Goal: Task Accomplishment & Management: Use online tool/utility

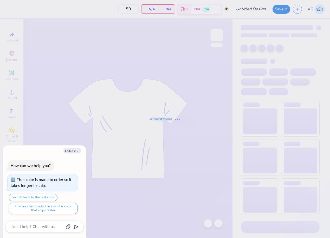
type textarea "x"
type input "(JMU) NSA tank"
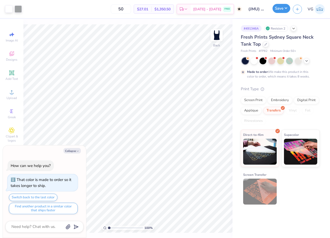
click at [286, 7] on button "Save" at bounding box center [281, 8] width 18 height 9
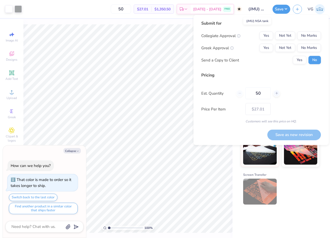
click at [258, 7] on input "(JMU) NSA tank" at bounding box center [256, 9] width 25 height 10
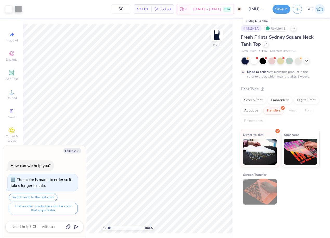
click at [259, 10] on input "(JMU) NSA tank" at bounding box center [256, 9] width 25 height 10
click at [285, 9] on button "Save" at bounding box center [281, 8] width 18 height 9
type textarea "x"
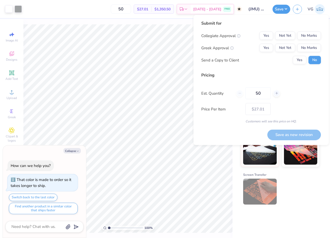
click at [258, 11] on input "(JMU) NSA tank" at bounding box center [256, 9] width 25 height 10
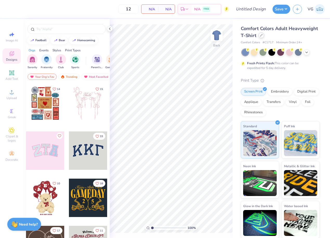
click at [259, 38] on div "Comfort Colors Adult Heavyweight T-Shirt" at bounding box center [280, 32] width 79 height 14
click at [260, 35] on icon at bounding box center [261, 35] width 3 height 3
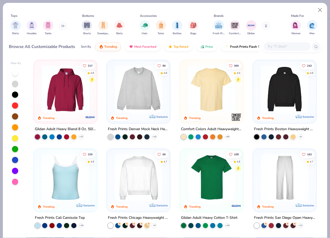
click at [144, 78] on img at bounding box center [138, 89] width 53 height 48
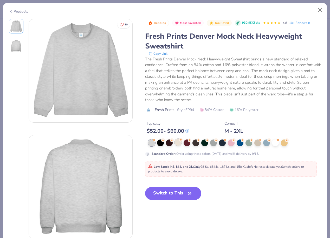
click at [180, 143] on div at bounding box center [178, 142] width 7 height 7
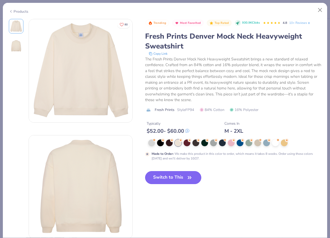
click at [189, 177] on icon "button" at bounding box center [189, 178] width 3 height 2
type input "50"
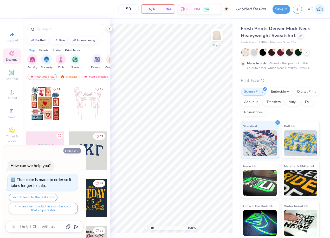
click at [74, 150] on button "Collapse" at bounding box center [71, 150] width 17 height 5
type textarea "x"
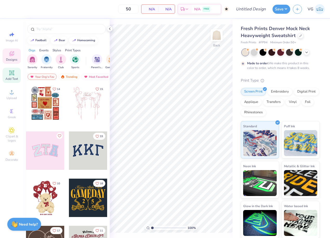
click at [12, 75] on icon at bounding box center [12, 73] width 6 height 6
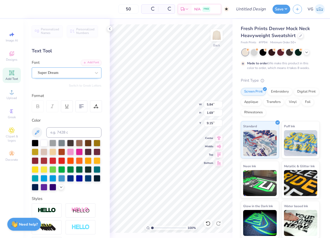
click at [64, 75] on div "Super Dream" at bounding box center [64, 73] width 55 height 8
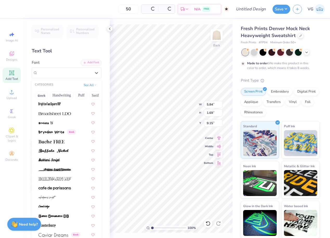
scroll to position [441, 0]
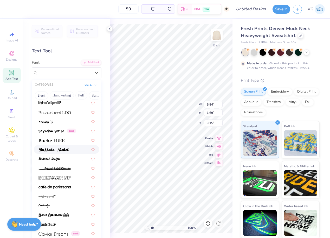
click at [63, 148] on img at bounding box center [53, 150] width 30 height 4
type input "6.09"
type input "1.72"
type input "9.14"
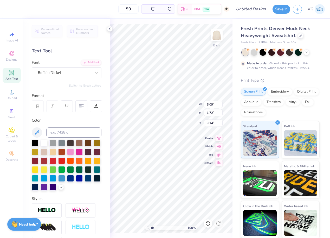
type textarea "p"
type textarea "PRE"
click at [80, 75] on div "Buffalo Nickel" at bounding box center [64, 73] width 55 height 8
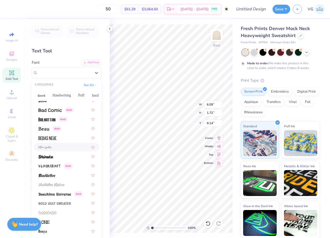
scroll to position [222, 0]
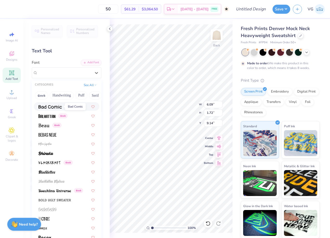
click at [54, 108] on img at bounding box center [49, 107] width 23 height 4
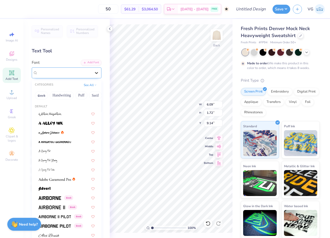
click at [97, 71] on icon at bounding box center [96, 72] width 5 height 5
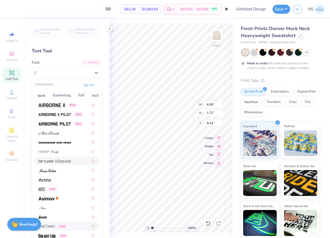
scroll to position [94, 0]
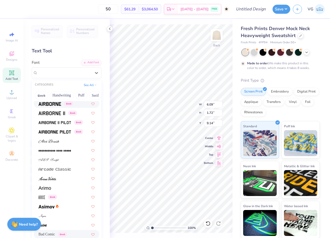
click at [52, 107] on div "Greek" at bounding box center [66, 103] width 65 height 9
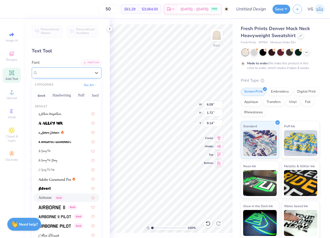
click at [91, 72] on div "Airborne Greek" at bounding box center [64, 73] width 55 height 8
click at [93, 84] on button "See All" at bounding box center [90, 84] width 16 height 5
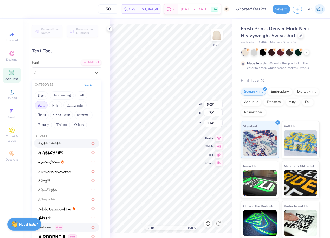
click at [43, 107] on button "Serif" at bounding box center [41, 105] width 13 height 8
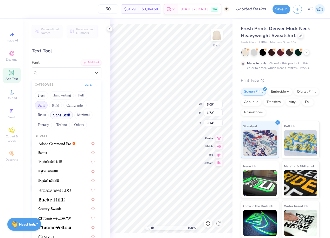
click at [64, 114] on button "Sans Serif" at bounding box center [61, 115] width 23 height 8
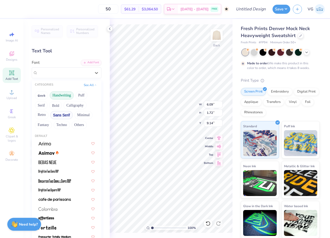
click at [66, 94] on button "Handwriting" at bounding box center [62, 95] width 24 height 8
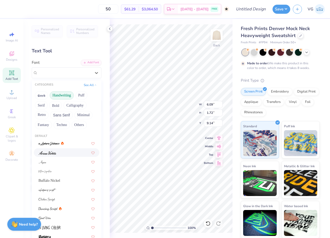
click at [58, 153] on div at bounding box center [66, 152] width 56 height 5
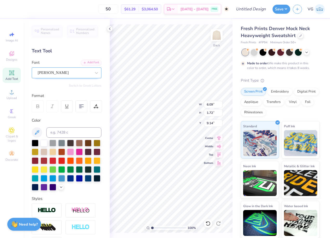
click at [67, 74] on div "[PERSON_NAME]" at bounding box center [64, 73] width 55 height 8
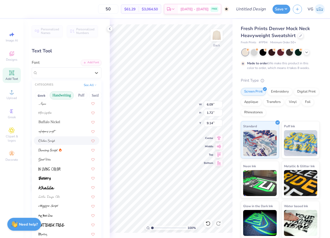
scroll to position [29, 0]
click at [59, 186] on div at bounding box center [66, 187] width 56 height 5
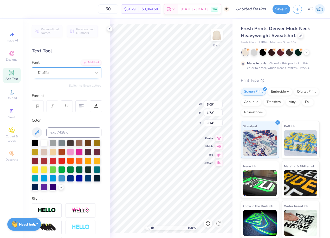
click at [75, 73] on div "Khalila" at bounding box center [64, 73] width 55 height 8
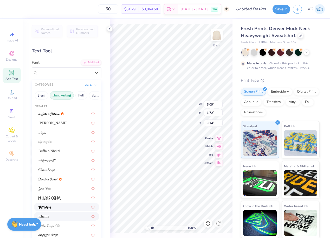
click at [62, 209] on div at bounding box center [66, 207] width 56 height 5
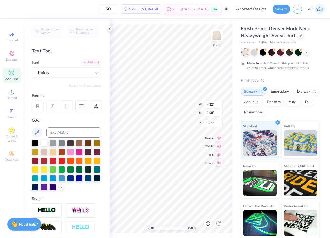
type input "11.75"
type textarea "PA"
type input "14.51"
type textarea "P"
type textarea "CLUB"
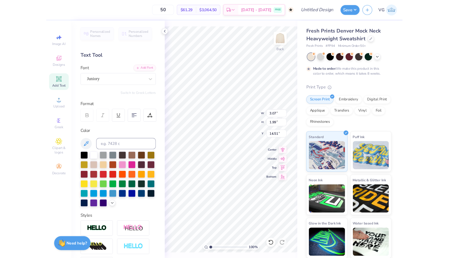
scroll to position [0, 0]
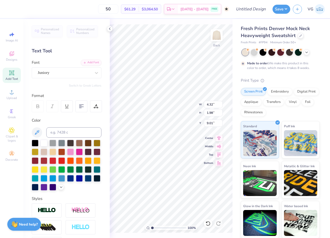
type input "2.40"
type input "3.07"
type input "1.99"
type input "6.61"
type input "5.93"
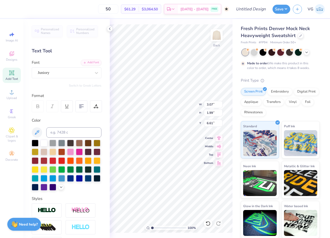
type input "1.89"
type input "10.89"
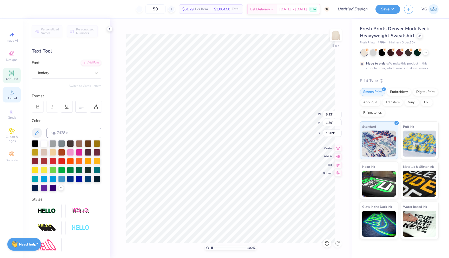
click at [12, 94] on circle at bounding box center [11, 93] width 3 height 3
click at [14, 99] on span "Upload" at bounding box center [11, 98] width 10 height 4
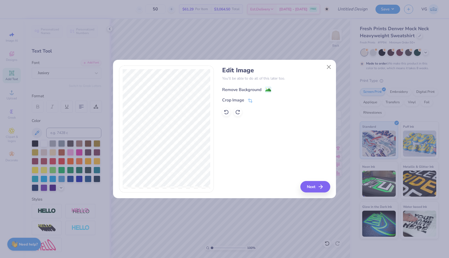
click at [265, 91] on image at bounding box center [268, 90] width 6 height 6
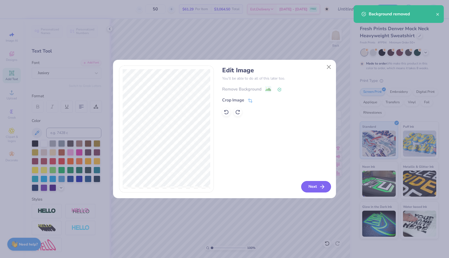
click at [313, 187] on button "Next" at bounding box center [316, 186] width 30 height 11
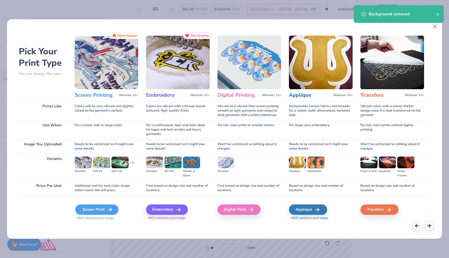
click at [85, 210] on div "Screen Print" at bounding box center [96, 209] width 43 height 10
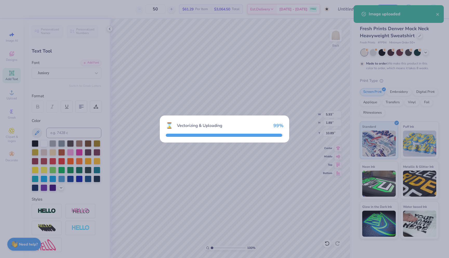
type input "7.58"
type input "18.00"
type input "1.00"
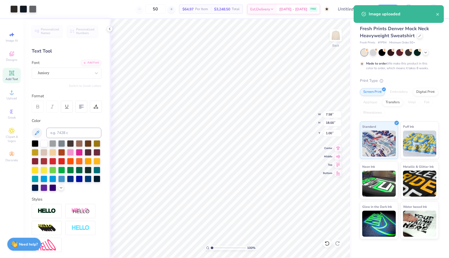
type input "2.90"
type input "6.88"
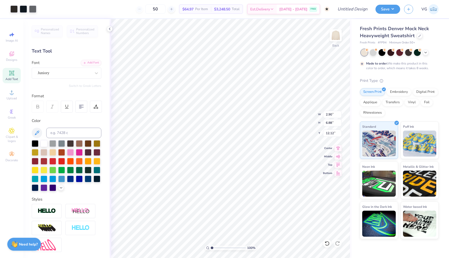
type input "0.73"
click at [11, 97] on span "Upload" at bounding box center [11, 98] width 10 height 4
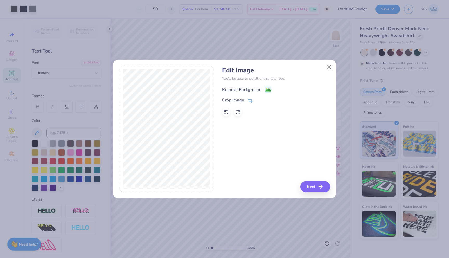
click at [240, 89] on div "Remove Background" at bounding box center [241, 89] width 39 height 6
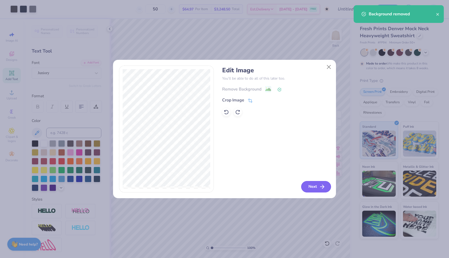
click at [313, 187] on button "Next" at bounding box center [316, 186] width 30 height 11
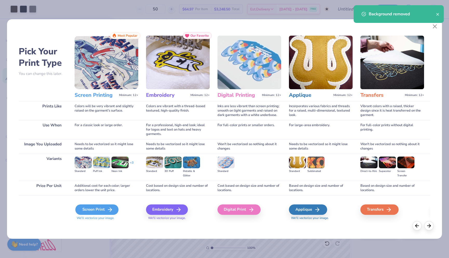
click at [110, 209] on icon at bounding box center [110, 209] width 6 height 6
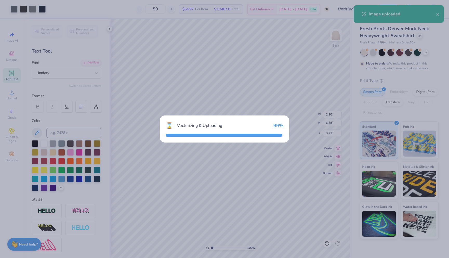
type input "15.00"
type input "17.15"
type input "1.42"
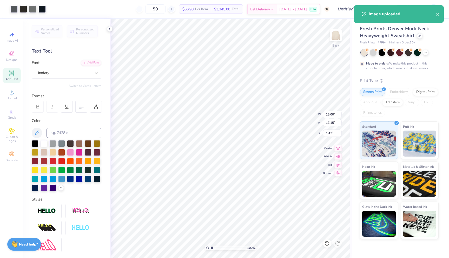
type input "3.66"
type input "4.19"
type input "14.39"
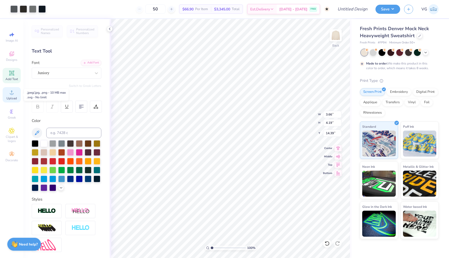
click at [12, 95] on circle at bounding box center [11, 93] width 3 height 3
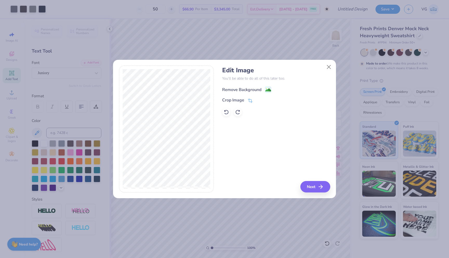
click at [250, 91] on div "Remove Background" at bounding box center [241, 89] width 39 height 6
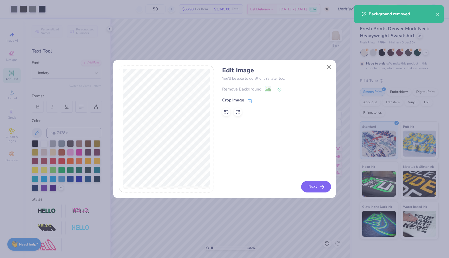
click at [320, 185] on icon "button" at bounding box center [322, 186] width 6 height 6
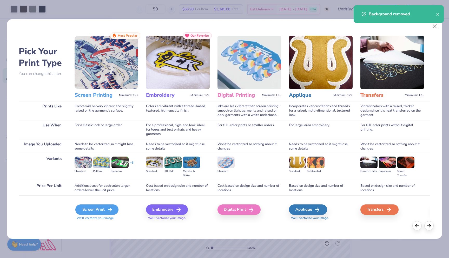
click at [94, 209] on div "Screen Print" at bounding box center [96, 209] width 43 height 10
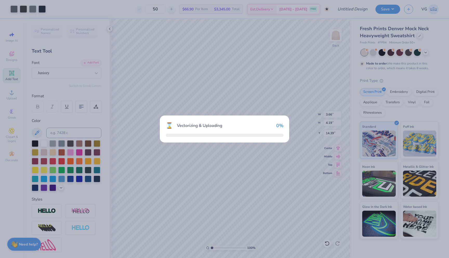
type input "4.00"
type input "6.94"
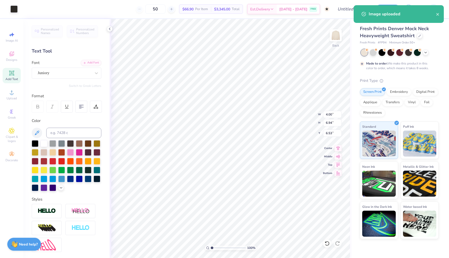
type input "4.89"
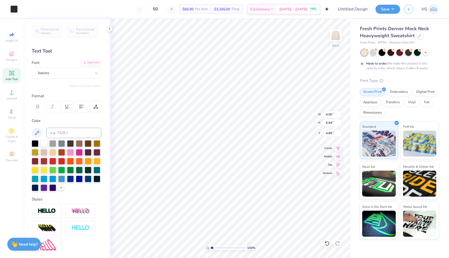
type input "2.32"
type input "4.03"
type input "7.80"
click at [12, 95] on circle at bounding box center [11, 93] width 3 height 3
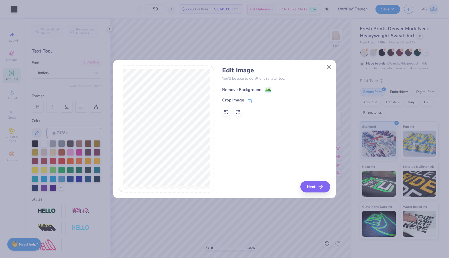
click at [256, 90] on div "Remove Background" at bounding box center [241, 89] width 39 height 6
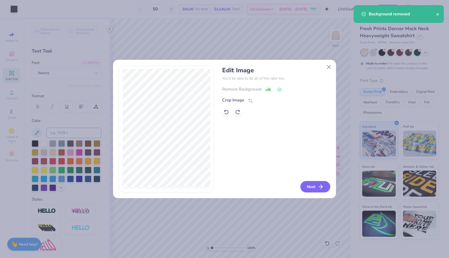
click at [317, 187] on button "Next" at bounding box center [315, 186] width 30 height 11
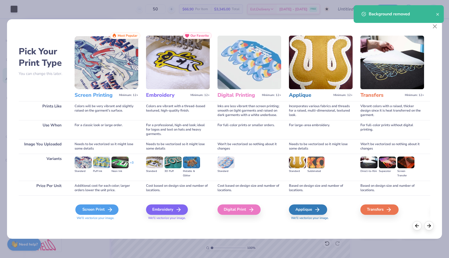
click at [108, 206] on div "Screen Print" at bounding box center [96, 209] width 43 height 10
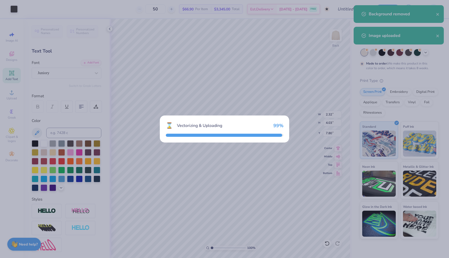
type input "6.37"
type input "6.50"
type input "6.75"
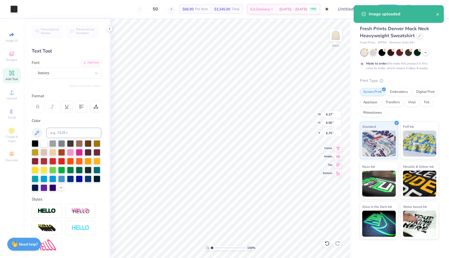
type input "1.77"
type input "1.80"
type input "9.46"
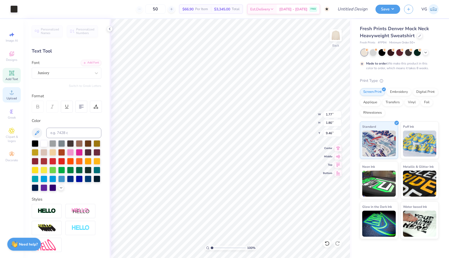
click at [9, 96] on span "Upload" at bounding box center [11, 98] width 10 height 4
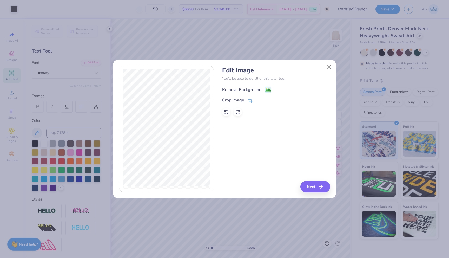
click at [250, 90] on div "Remove Background" at bounding box center [241, 89] width 39 height 6
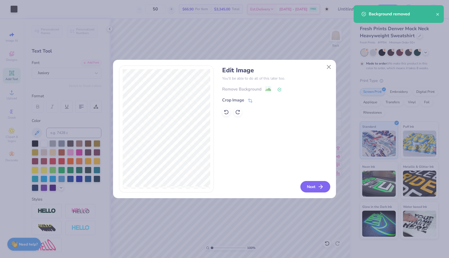
click at [319, 187] on icon "button" at bounding box center [320, 186] width 6 height 6
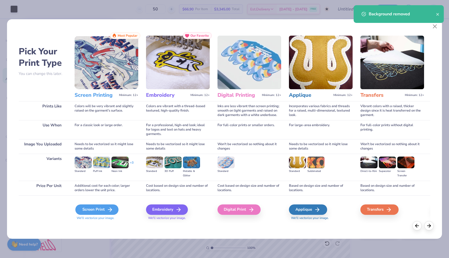
click at [107, 206] on icon at bounding box center [110, 209] width 6 height 6
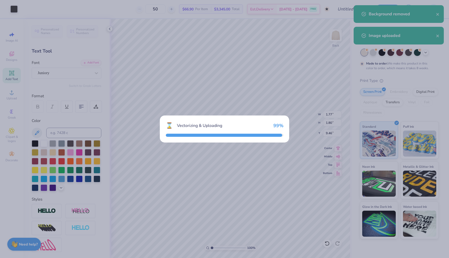
type input "11.10"
type input "18.00"
type input "1.00"
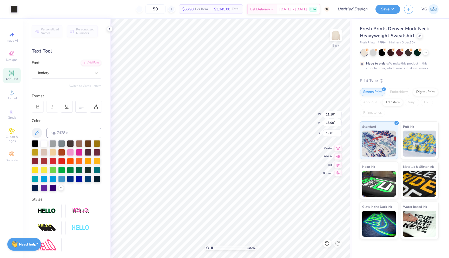
type input "3.80"
type input "6.16"
type input "12.42"
drag, startPoint x: 12, startPoint y: 98, endPoint x: 21, endPoint y: 100, distance: 9.3
click at [26, 101] on body "Art colors 50 $66.90 Per Item $3,345.00 Total Est. Delivery [DATE] - [DATE] FRE…" at bounding box center [224, 129] width 449 height 258
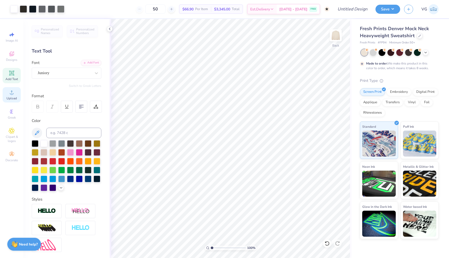
click at [14, 91] on icon at bounding box center [12, 92] width 6 height 6
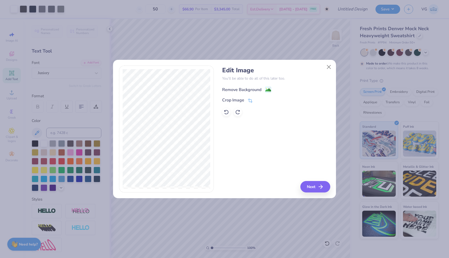
click at [242, 88] on div "Remove Background" at bounding box center [241, 89] width 39 height 6
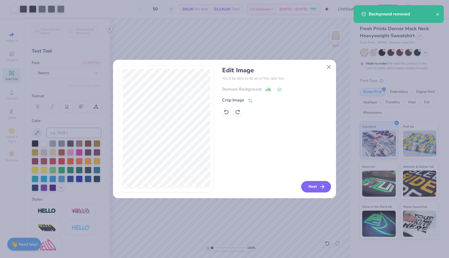
click at [311, 187] on button "Next" at bounding box center [316, 186] width 30 height 11
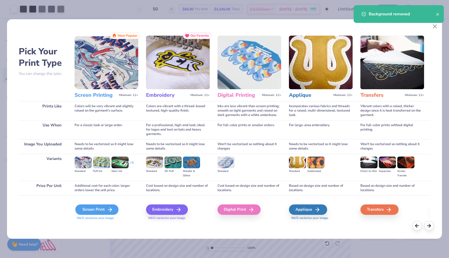
click at [99, 207] on div "Screen Print" at bounding box center [96, 209] width 43 height 10
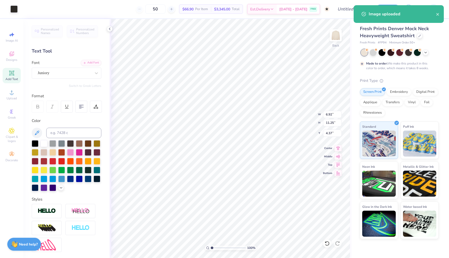
type input "2.77"
type input "4.51"
type input "13.24"
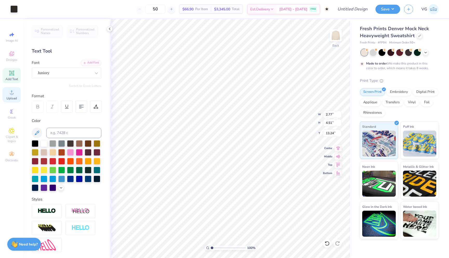
click at [15, 93] on div "Upload" at bounding box center [12, 94] width 18 height 15
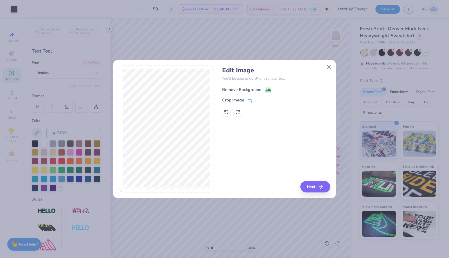
click at [237, 90] on div "Remove Background" at bounding box center [241, 89] width 39 height 6
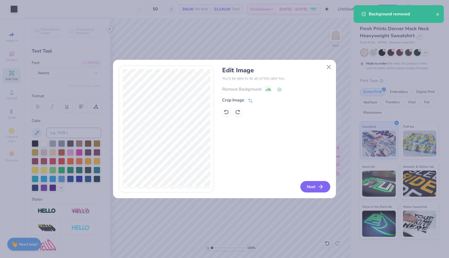
click at [315, 189] on button "Next" at bounding box center [315, 186] width 30 height 11
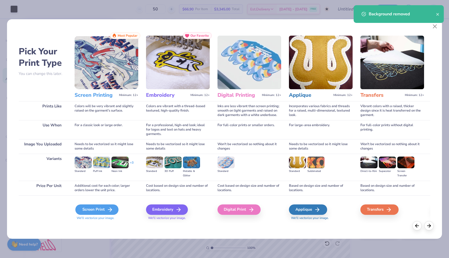
click at [101, 209] on div "Screen Print" at bounding box center [96, 209] width 43 height 10
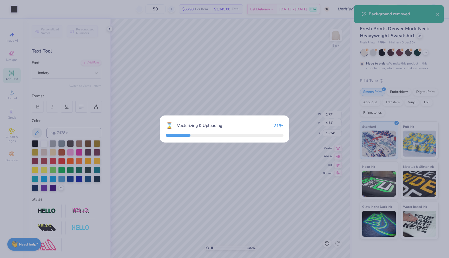
type input "9.80"
type input "12.60"
type input "3.70"
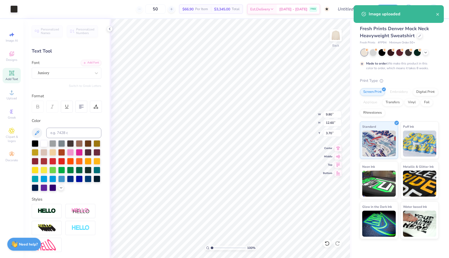
type input "3.36"
type input "4.31"
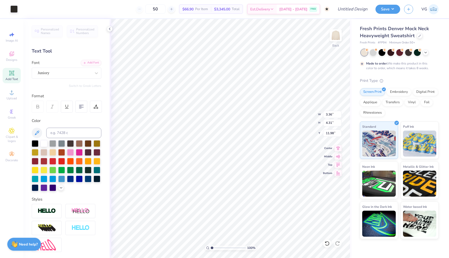
type input "0.84"
click at [10, 95] on icon at bounding box center [12, 92] width 6 height 6
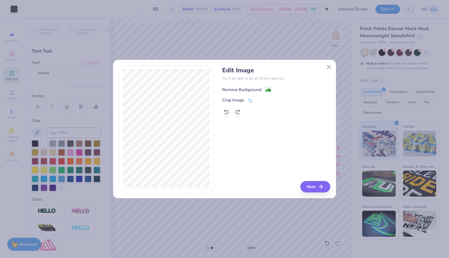
click at [240, 86] on div "Remove Background" at bounding box center [241, 89] width 39 height 6
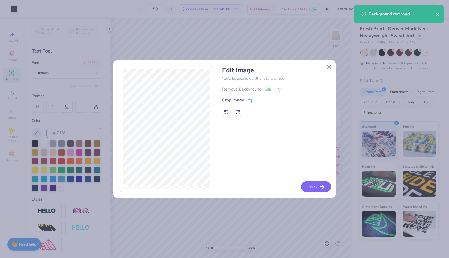
click at [316, 186] on button "Next" at bounding box center [316, 186] width 30 height 11
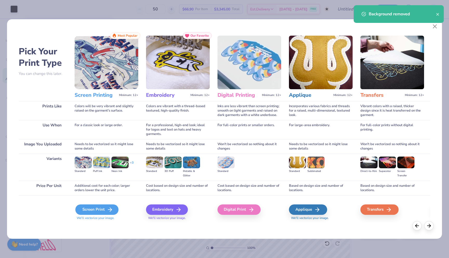
click at [102, 210] on div "Screen Print" at bounding box center [96, 209] width 43 height 10
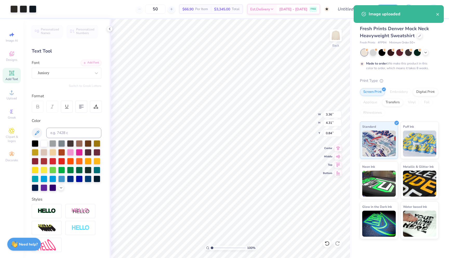
type input "15.00"
type input "17.23"
type input "1.38"
type input "4.73"
type input "5.43"
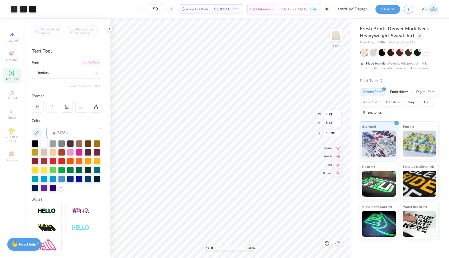
type input "5.16"
click at [8, 96] on div "Upload" at bounding box center [12, 94] width 18 height 15
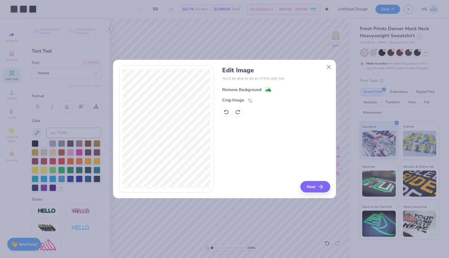
click at [262, 87] on div "Remove Background" at bounding box center [246, 89] width 49 height 6
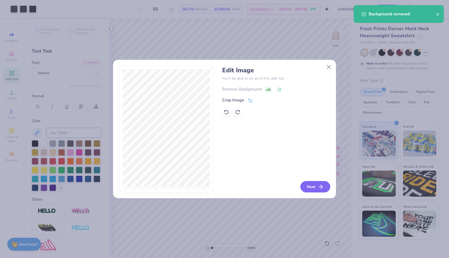
click at [317, 184] on button "Next" at bounding box center [315, 186] width 30 height 11
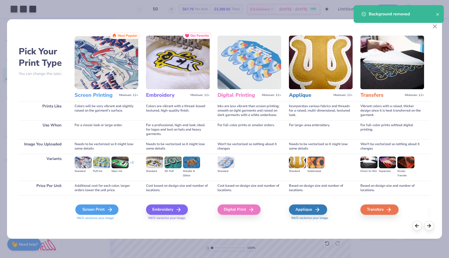
click at [103, 207] on div "Screen Print" at bounding box center [96, 209] width 43 height 10
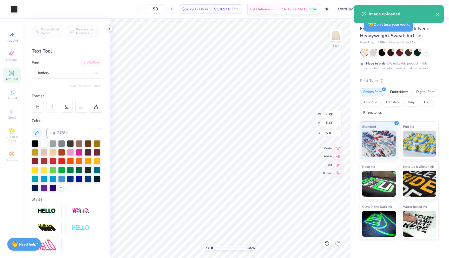
type input "4.51"
type input "7.74"
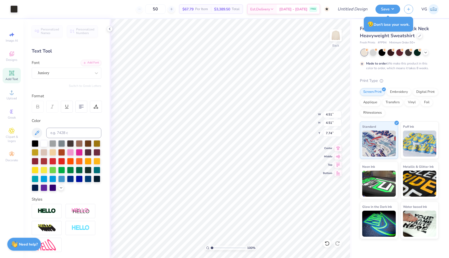
type input "2.17"
type input "4.98"
click at [14, 96] on span "Upload" at bounding box center [11, 98] width 10 height 4
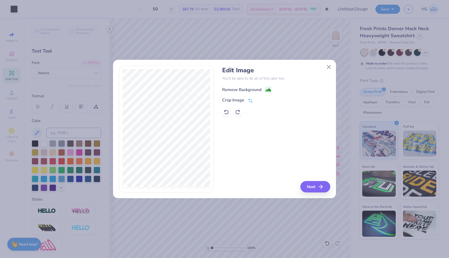
click at [254, 88] on div "Remove Background" at bounding box center [241, 89] width 39 height 6
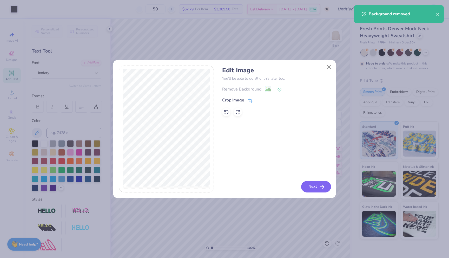
click at [319, 186] on icon "button" at bounding box center [322, 186] width 6 height 6
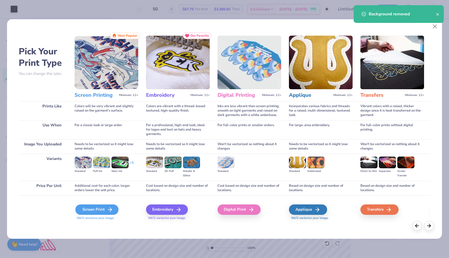
click at [103, 207] on div "Screen Print" at bounding box center [96, 209] width 43 height 10
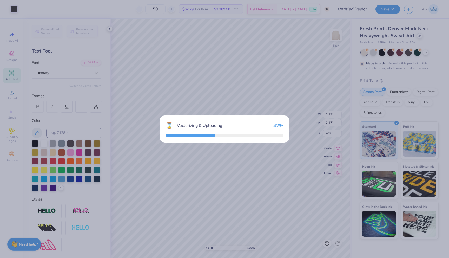
type input "5.16"
type input "18.00"
type input "1.00"
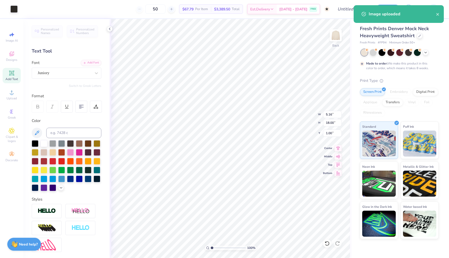
type input "2.07"
type input "7.22"
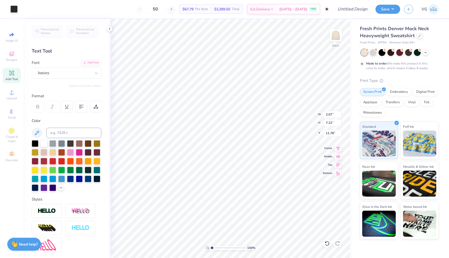
type input "1.16"
click at [12, 93] on icon at bounding box center [12, 92] width 4 height 4
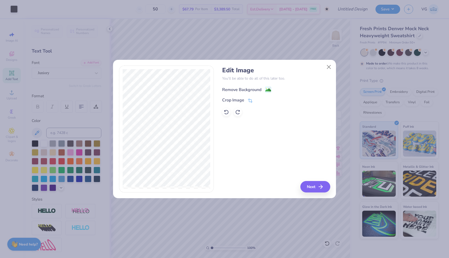
click at [253, 90] on div "Remove Background" at bounding box center [241, 89] width 39 height 6
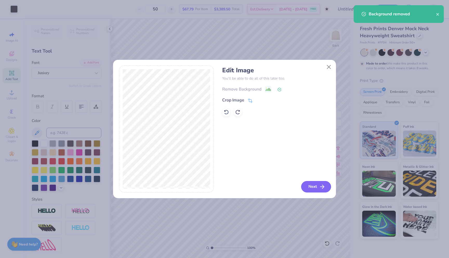
click at [316, 188] on button "Next" at bounding box center [316, 186] width 30 height 11
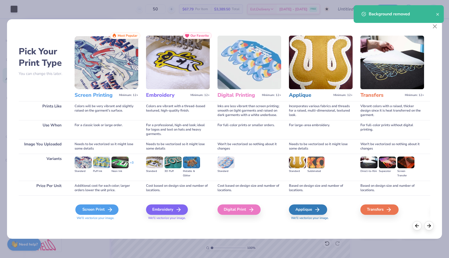
click at [99, 208] on div "Screen Print" at bounding box center [96, 209] width 43 height 10
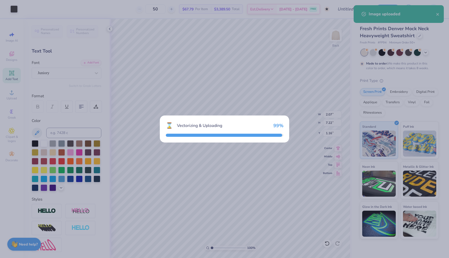
type input "13.79"
type input "18.00"
type input "1.00"
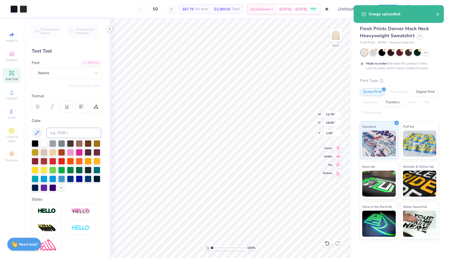
type input "2.93"
type input "3.82"
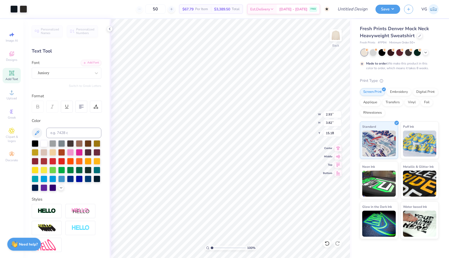
type input "8.68"
click at [12, 95] on circle at bounding box center [11, 93] width 3 height 3
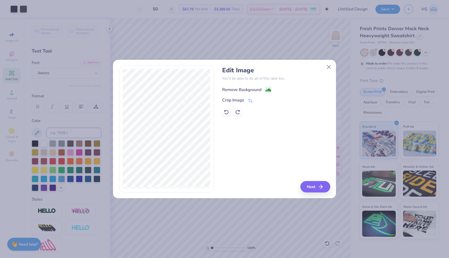
click at [243, 89] on div "Remove Background" at bounding box center [241, 89] width 39 height 6
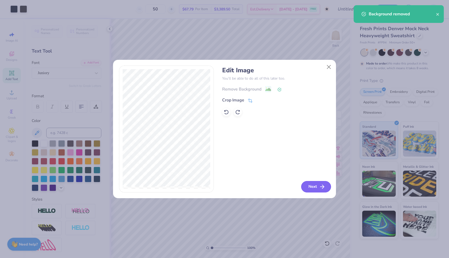
click at [317, 186] on button "Next" at bounding box center [316, 186] width 30 height 11
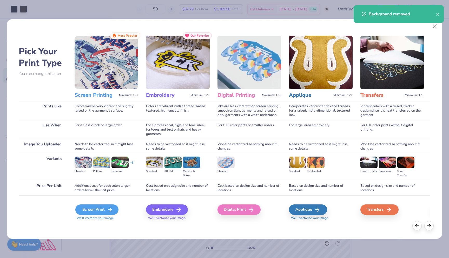
click at [89, 207] on div "Screen Print" at bounding box center [96, 209] width 43 height 10
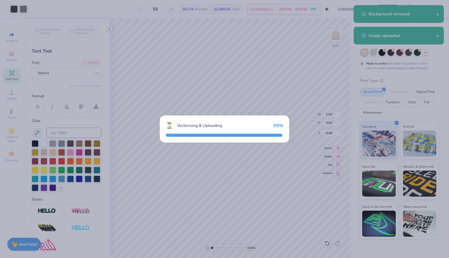
type input "10.12"
type input "12.46"
type input "3.77"
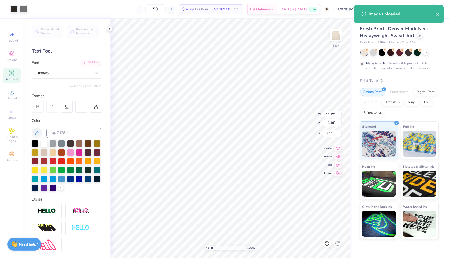
type input "1.95"
type input "2.41"
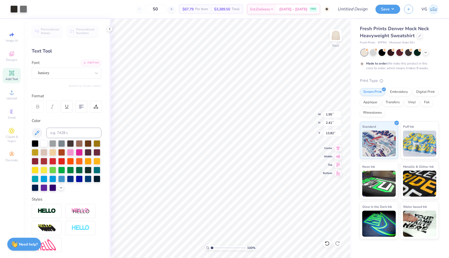
type input "15.94"
click at [13, 94] on circle at bounding box center [11, 93] width 3 height 3
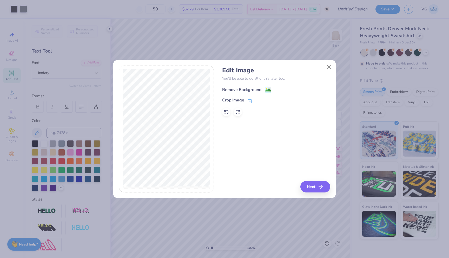
click at [247, 89] on div "Remove Background" at bounding box center [241, 89] width 39 height 6
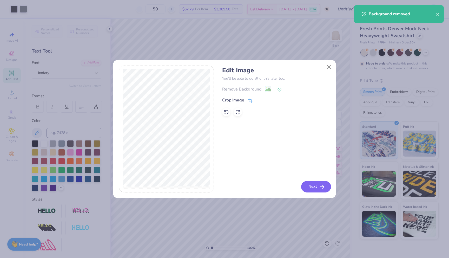
click at [308, 185] on button "Next" at bounding box center [316, 186] width 30 height 11
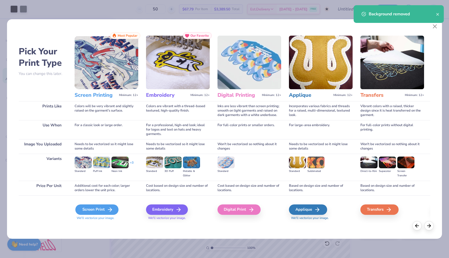
click at [101, 211] on div "Screen Print" at bounding box center [96, 209] width 43 height 10
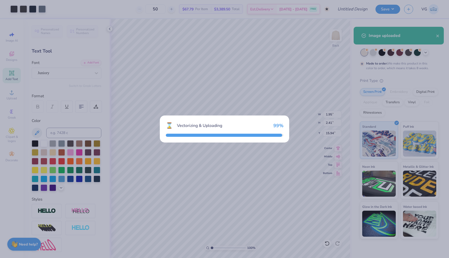
type input "15.00"
type input "6.39"
type input "6.80"
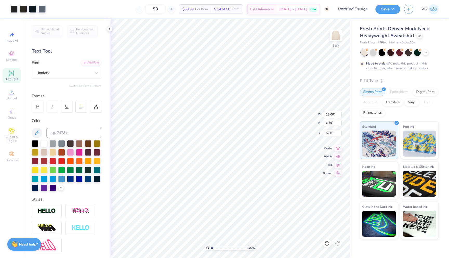
type input "3.39"
type input "1.44"
type input "11.70"
type input "4.32"
type input "1.98"
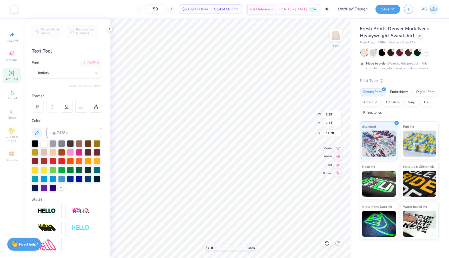
type input "2.40"
type input "2.07"
type input "7.22"
type input "1.16"
type input "4.32"
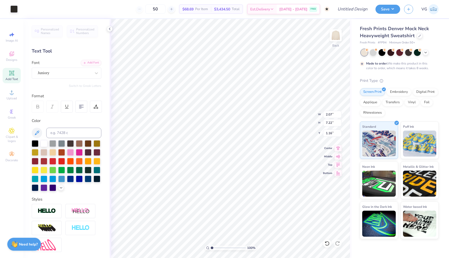
type input "1.98"
type input "2.40"
type input "2.17"
type input "4.77"
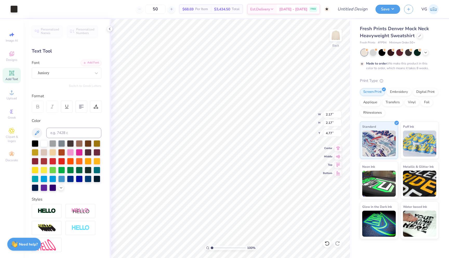
type input "2.93"
type input "3.82"
type input "13.32"
type input "3.80"
type input "6.16"
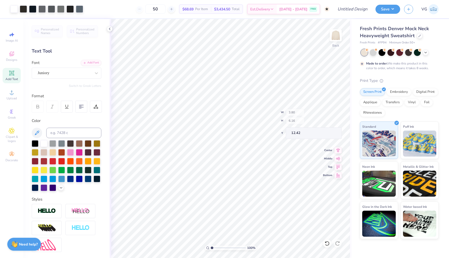
type input "13.34"
type input "15.68"
type input "2.77"
type input "4.51"
type input "11.34"
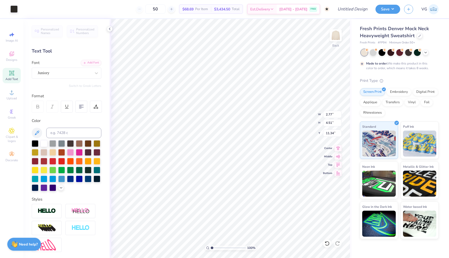
type input "1.90"
type input "3.09"
type input "12.75"
type input "1.95"
type input "2.41"
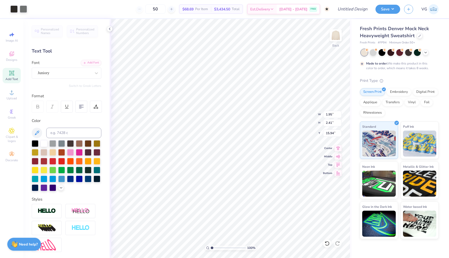
type input "17.09"
type input "3.66"
type input "4.19"
type input "13.13"
type input "4.73"
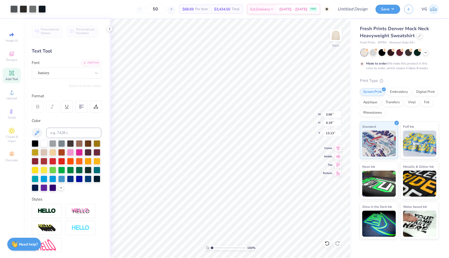
type input "5.43"
type input "14.07"
type input "2.90"
type input "6.88"
type input "12.62"
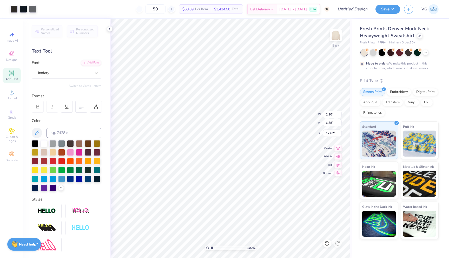
type input "1.17"
type input "2.77"
type input "16.73"
type input "3.36"
type input "4.31"
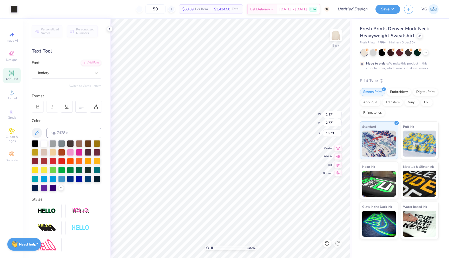
type input "0.84"
type input "0.75"
type input "0.96"
type input "4.19"
type input "1.46"
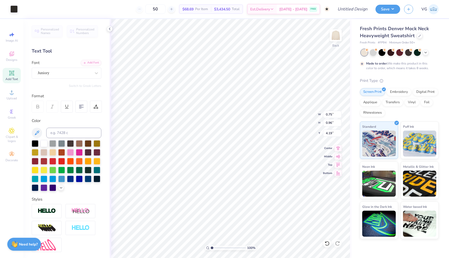
type input "1.88"
type input "14.79"
type input "4.73"
type input "5.43"
type input "14.07"
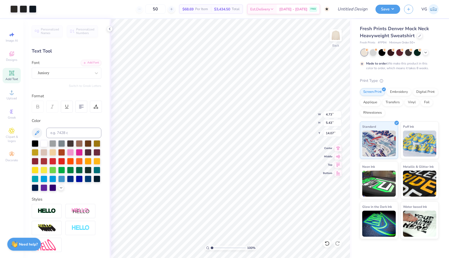
type input "2.48"
type input "2.85"
type input "16.65"
type input "2.07"
type input "7.22"
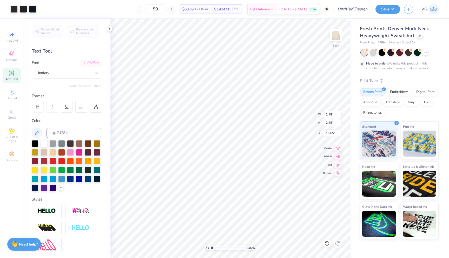
type input "1.16"
type input "0.88"
type input "3.06"
type input "16.44"
type input "1.77"
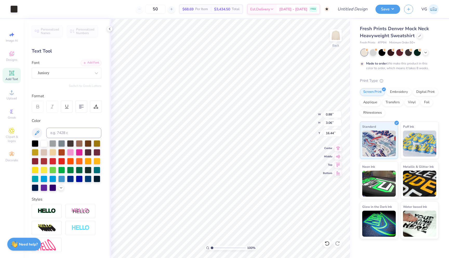
type input "1.80"
type input "17.70"
type input "2.32"
type input "4.03"
type input "7.67"
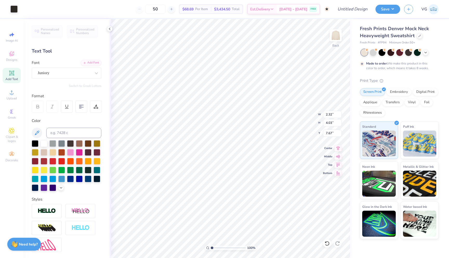
type input "1.01"
type input "1.76"
type input "16.06"
type input "2.17"
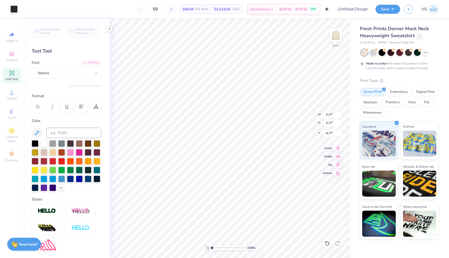
type input "16.51"
type input "4.32"
type input "1.98"
type input "2.41"
type input "6.25"
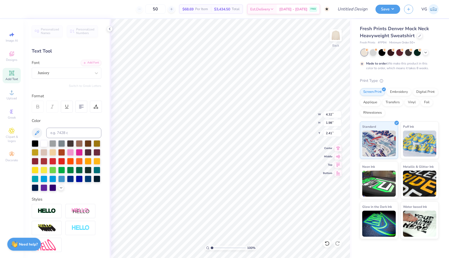
type input "2.87"
type input "0.84"
type input "3.07"
type input "1.99"
type input "6.61"
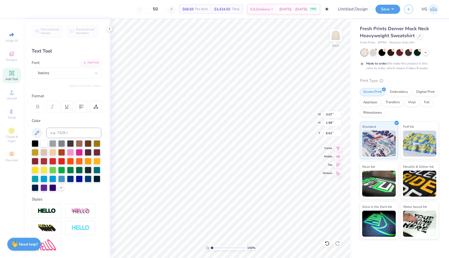
type input "4.43"
type input "2.87"
type input "4.57"
type input "5.93"
type input "1.89"
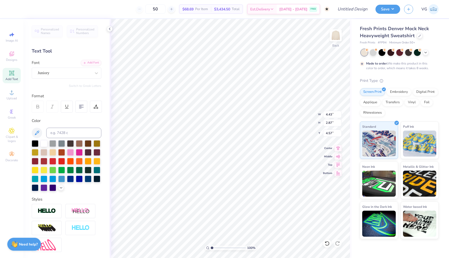
type input "10.89"
type input "8.04"
type input "2.56"
type input "4.88"
type input "9.33"
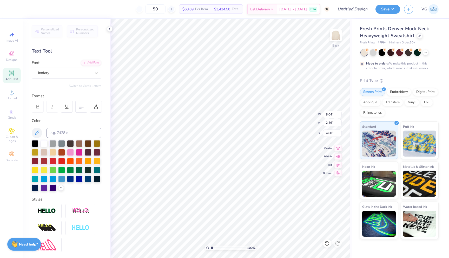
type input "2.98"
type input "8.18"
type input "4.43"
type input "2.87"
type input "4.60"
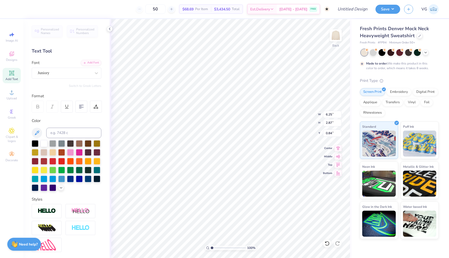
type input "5.45"
type input "2.51"
type input "4.43"
type input "2.87"
type input "4.60"
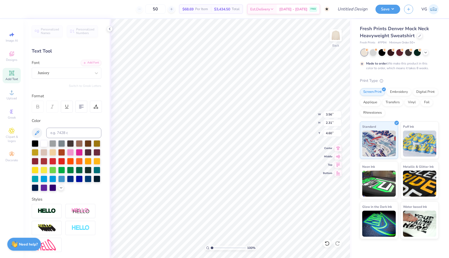
type input "3.56"
type input "2.31"
type input "4.12"
type textarea "PRE PA"
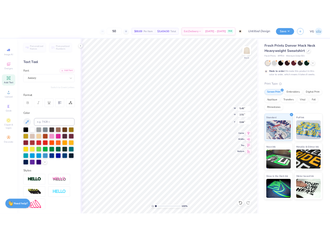
scroll to position [0, 0]
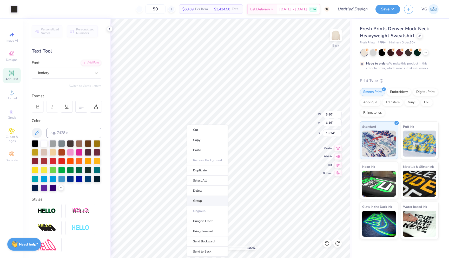
click at [200, 202] on li "Group" at bounding box center [207, 201] width 41 height 10
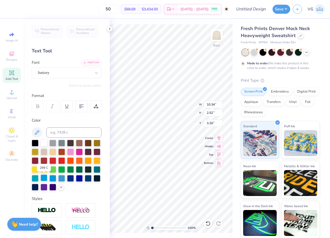
click at [43, 178] on div at bounding box center [44, 178] width 7 height 7
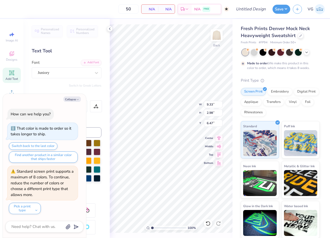
click at [86, 89] on div "Personalized Names Personalized Numbers Text Tool Add Font Font Juniory Switch …" at bounding box center [66, 128] width 86 height 219
click at [76, 99] on icon "button" at bounding box center [77, 99] width 3 height 3
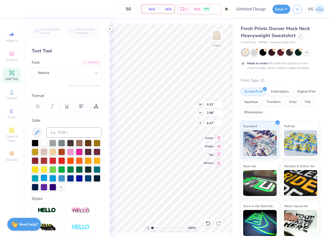
click at [44, 177] on div at bounding box center [44, 178] width 7 height 7
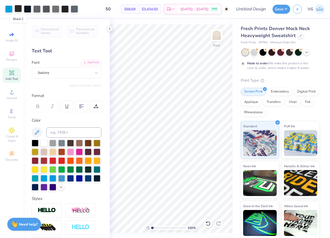
click at [17, 7] on div at bounding box center [18, 8] width 7 height 7
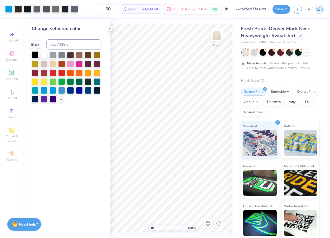
click at [35, 55] on div at bounding box center [35, 54] width 7 height 7
click at [27, 10] on div at bounding box center [27, 8] width 7 height 7
click at [36, 56] on div at bounding box center [35, 54] width 7 height 7
click at [27, 9] on div at bounding box center [27, 8] width 7 height 7
click at [34, 56] on div at bounding box center [35, 54] width 7 height 7
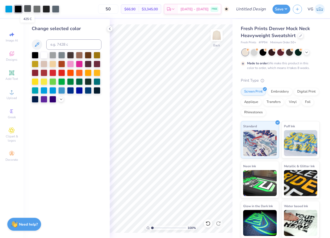
click at [26, 8] on div at bounding box center [27, 8] width 7 height 7
click at [35, 55] on div at bounding box center [35, 54] width 7 height 7
click at [26, 5] on div at bounding box center [27, 8] width 7 height 7
click at [36, 54] on div at bounding box center [35, 54] width 7 height 7
click at [27, 9] on div at bounding box center [27, 8] width 7 height 7
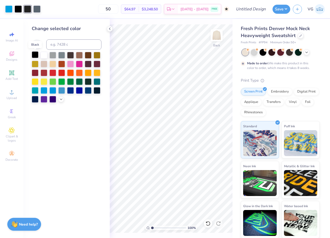
click at [34, 57] on div at bounding box center [35, 54] width 7 height 7
click at [27, 11] on div at bounding box center [27, 8] width 7 height 7
click at [32, 54] on div at bounding box center [35, 54] width 7 height 7
click at [59, 99] on icon at bounding box center [61, 99] width 4 height 4
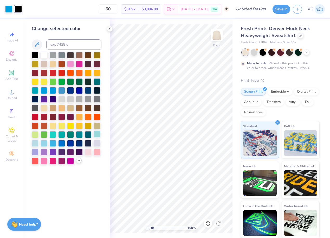
click at [96, 135] on div at bounding box center [97, 134] width 7 height 7
click at [43, 145] on div at bounding box center [44, 143] width 7 height 7
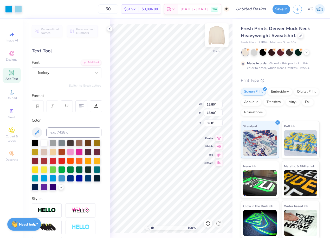
click at [214, 35] on img at bounding box center [216, 35] width 21 height 21
click at [217, 38] on img at bounding box center [216, 35] width 21 height 21
click at [204, 103] on div "100 % Back W 2.36 2.36 " H 0.75 0.75 " Y 4.39 4.39 " Center Middle Top Bottom" at bounding box center [171, 128] width 123 height 219
click at [95, 74] on icon at bounding box center [96, 72] width 5 height 5
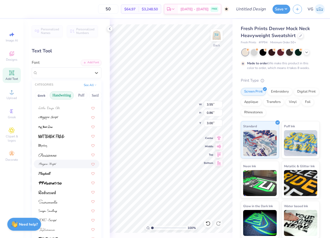
scroll to position [117, 0]
click at [76, 183] on div at bounding box center [66, 183] width 56 height 5
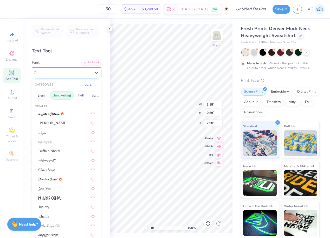
click at [62, 75] on div "PP Handwriting" at bounding box center [64, 73] width 55 height 8
click at [93, 84] on button "See All" at bounding box center [90, 84] width 16 height 5
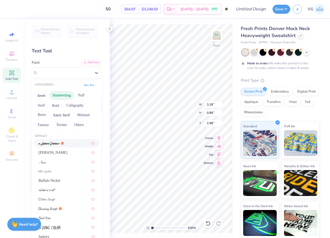
click at [46, 87] on div "CATEGORIES" at bounding box center [44, 85] width 18 height 4
click at [46, 86] on div "CATEGORIES" at bounding box center [44, 85] width 18 height 4
click at [62, 96] on button "Handwriting" at bounding box center [62, 95] width 24 height 8
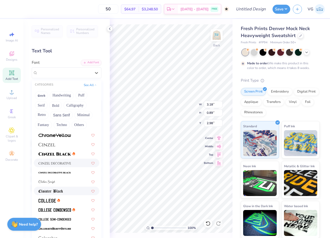
scroll to position [618, 0]
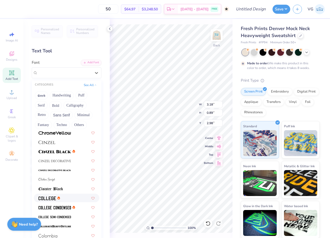
click at [65, 200] on div at bounding box center [66, 198] width 56 height 5
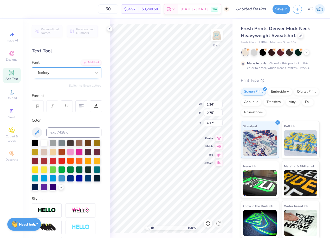
click at [70, 73] on div "Juniory" at bounding box center [64, 73] width 55 height 8
click at [217, 35] on img at bounding box center [216, 35] width 21 height 21
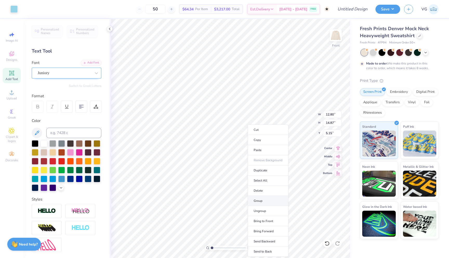
click at [264, 203] on li "Group" at bounding box center [268, 201] width 41 height 10
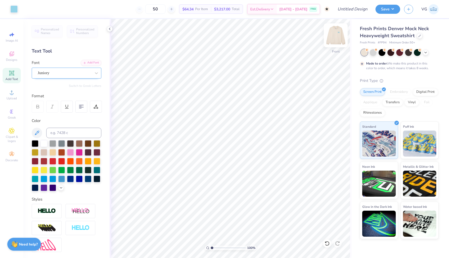
click at [329, 38] on img at bounding box center [335, 35] width 21 height 21
click at [329, 36] on img at bounding box center [335, 35] width 21 height 21
click at [61, 189] on div at bounding box center [61, 187] width 6 height 6
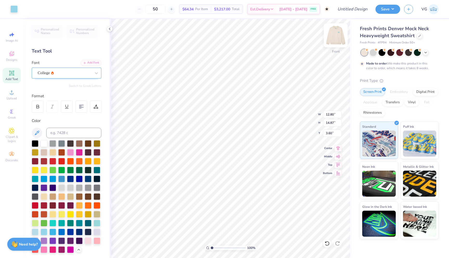
click at [329, 37] on img at bounding box center [335, 35] width 21 height 21
click at [13, 11] on div at bounding box center [13, 8] width 7 height 7
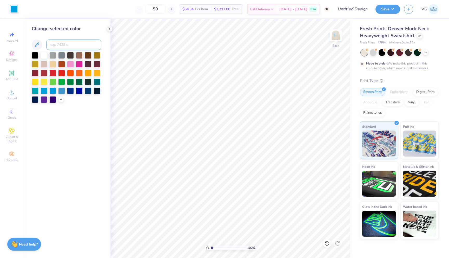
click at [77, 46] on input at bounding box center [73, 44] width 55 height 10
click at [70, 43] on input "2975" at bounding box center [73, 44] width 55 height 10
click at [62, 100] on icon at bounding box center [61, 99] width 4 height 4
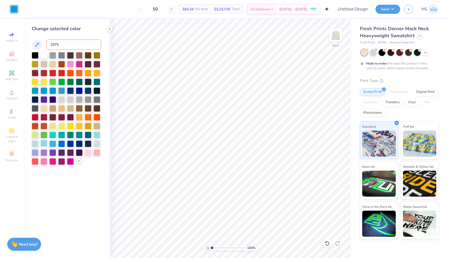
click at [42, 142] on div at bounding box center [44, 143] width 7 height 7
click at [51, 142] on div at bounding box center [52, 143] width 7 height 7
click at [44, 142] on div at bounding box center [44, 143] width 7 height 7
click at [62, 12] on div "50 $64.34 Per Item $3,217.00 Total Est. Delivery [DATE] - [DATE] FREE" at bounding box center [176, 9] width 308 height 18
click at [329, 38] on img at bounding box center [335, 35] width 21 height 21
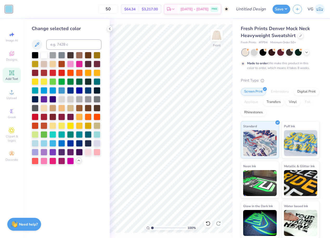
click at [12, 75] on icon at bounding box center [12, 73] width 4 height 4
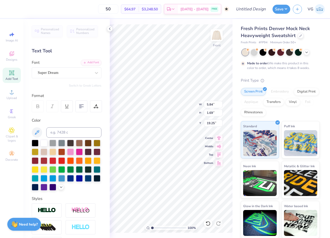
scroll to position [0, 1]
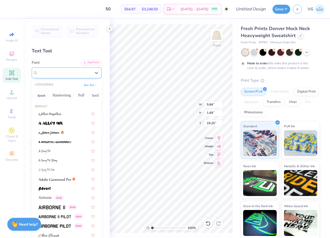
click at [74, 72] on div "Super Dream" at bounding box center [64, 73] width 55 height 8
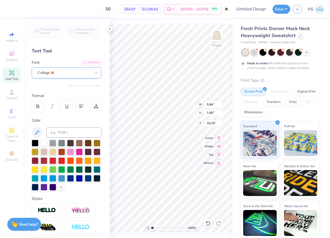
click at [70, 71] on div "College" at bounding box center [64, 73] width 55 height 8
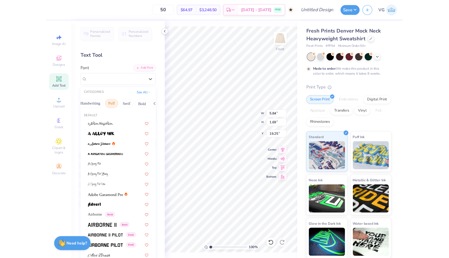
scroll to position [0, 26]
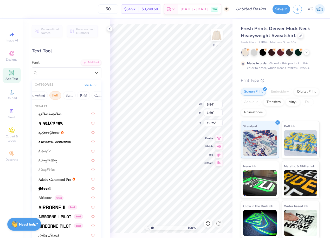
click at [56, 95] on button "Puff" at bounding box center [55, 95] width 12 height 8
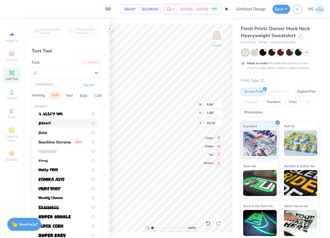
click at [54, 124] on div at bounding box center [66, 123] width 56 height 5
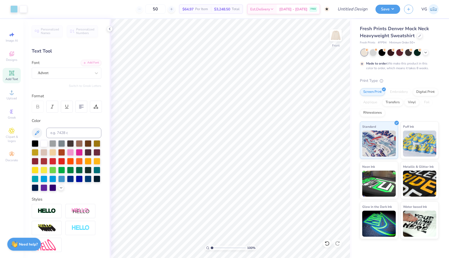
click at [12, 75] on icon at bounding box center [11, 72] width 5 height 5
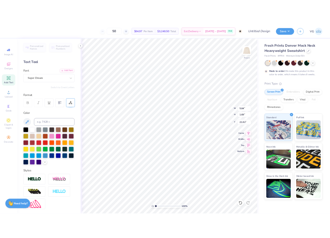
scroll to position [0, 0]
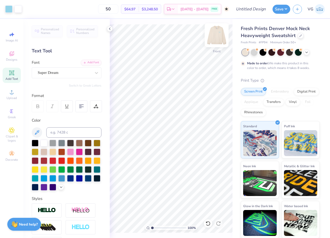
click at [216, 38] on img at bounding box center [216, 35] width 21 height 21
click at [217, 39] on img at bounding box center [216, 35] width 21 height 21
click at [216, 34] on img at bounding box center [216, 35] width 21 height 21
click at [257, 9] on input "Design Title" at bounding box center [256, 9] width 25 height 10
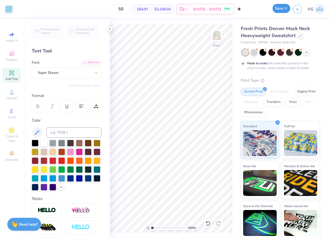
click at [286, 10] on button "Save" at bounding box center [281, 8] width 18 height 9
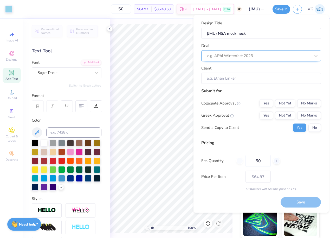
click at [260, 56] on div at bounding box center [258, 55] width 103 height 7
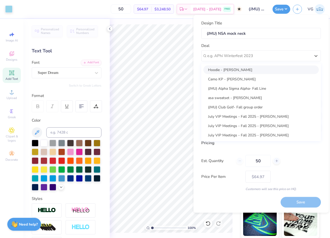
click at [248, 71] on div "Hoodie - [PERSON_NAME]" at bounding box center [260, 69] width 115 height 9
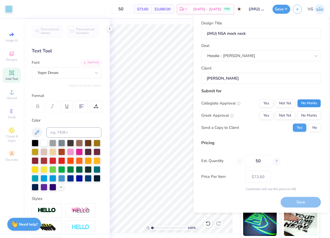
click at [305, 104] on button "No Marks" at bounding box center [309, 103] width 24 height 8
click at [307, 115] on button "No Marks" at bounding box center [309, 115] width 24 height 8
click at [299, 200] on button "Save" at bounding box center [300, 202] width 40 height 11
